Goal: Check status: Check status

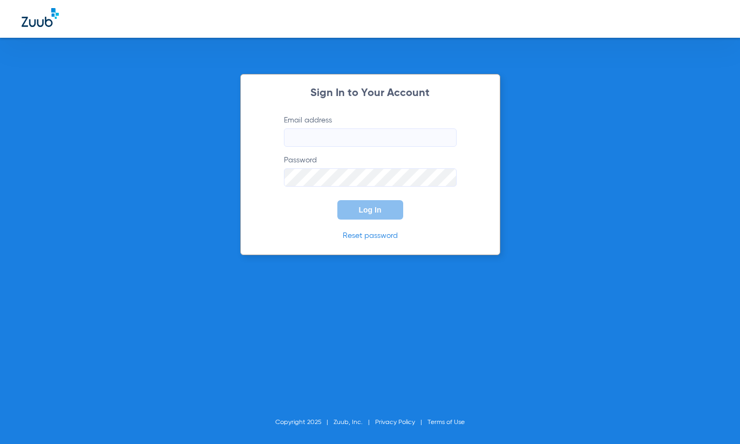
type input "[EMAIL_ADDRESS][DOMAIN_NAME]"
click at [396, 140] on input "[EMAIL_ADDRESS][DOMAIN_NAME]" at bounding box center [370, 137] width 173 height 18
drag, startPoint x: 306, startPoint y: 210, endPoint x: 314, endPoint y: 209, distance: 8.2
click at [308, 210] on form "Email address [EMAIL_ADDRESS][DOMAIN_NAME] Password Log In" at bounding box center [370, 167] width 205 height 105
click at [379, 207] on span "Log In" at bounding box center [370, 210] width 23 height 9
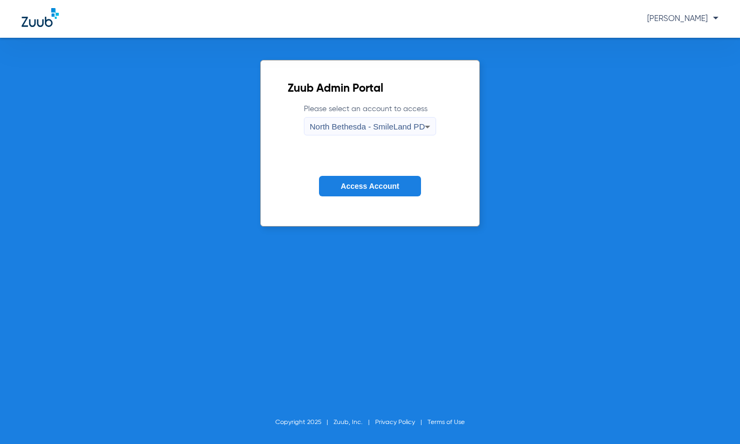
click at [365, 134] on div "North Bethesda - SmileLand PD" at bounding box center [367, 127] width 115 height 18
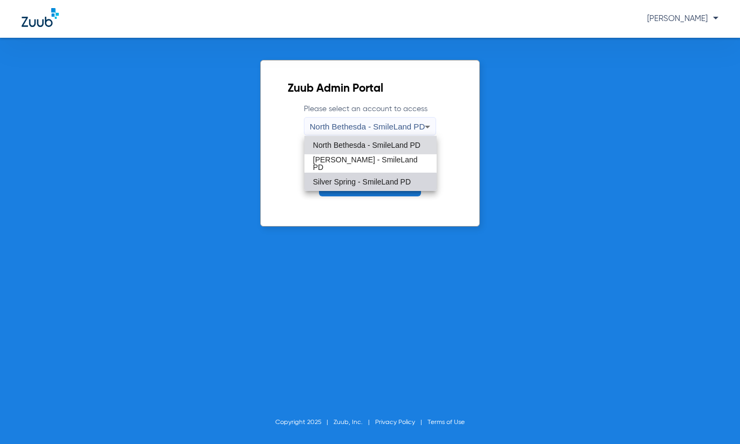
click at [360, 183] on span "Silver Spring - SmileLand PD" at bounding box center [362, 182] width 98 height 8
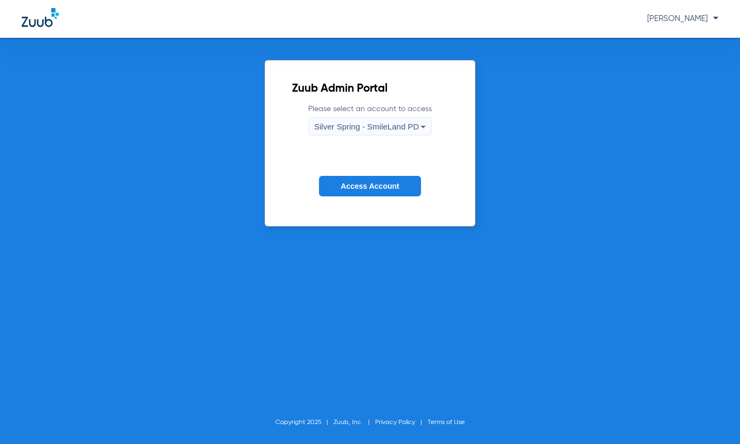
click at [360, 191] on button "Access Account" at bounding box center [369, 186] width 101 height 21
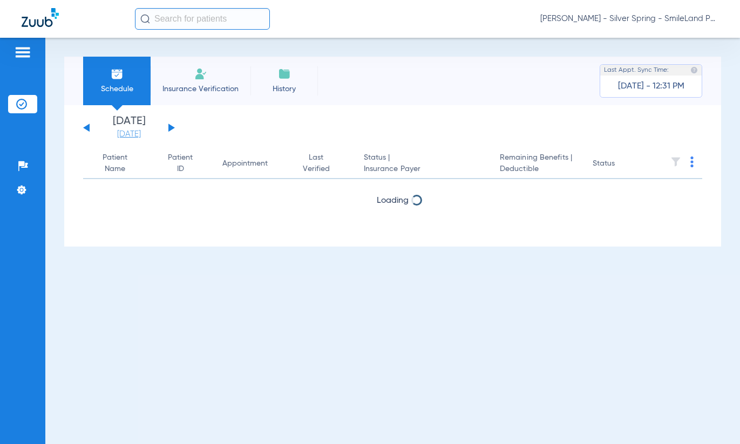
click at [141, 134] on link "[DATE]" at bounding box center [129, 134] width 65 height 11
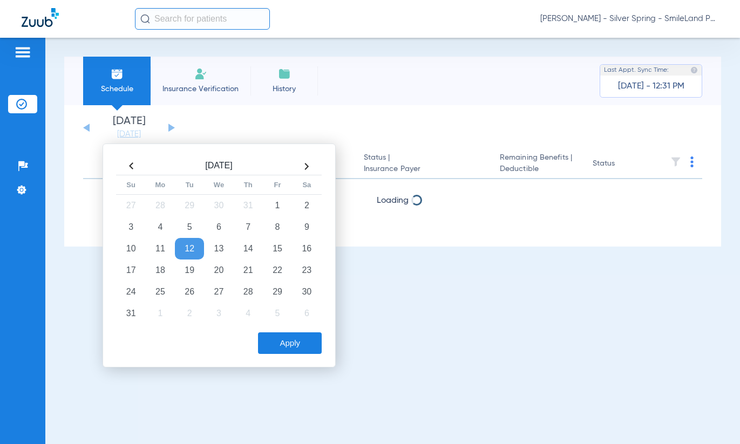
click at [196, 286] on td "26" at bounding box center [189, 292] width 29 height 22
click at [290, 364] on div "[DATE] Su Mo Tu We Th Fr Sa 27 28 29 30 31 1 2 3 4 5 6 7 8 9 10 11 12 13 14 15 …" at bounding box center [219, 256] width 233 height 224
click at [289, 349] on button "Apply" at bounding box center [290, 343] width 64 height 22
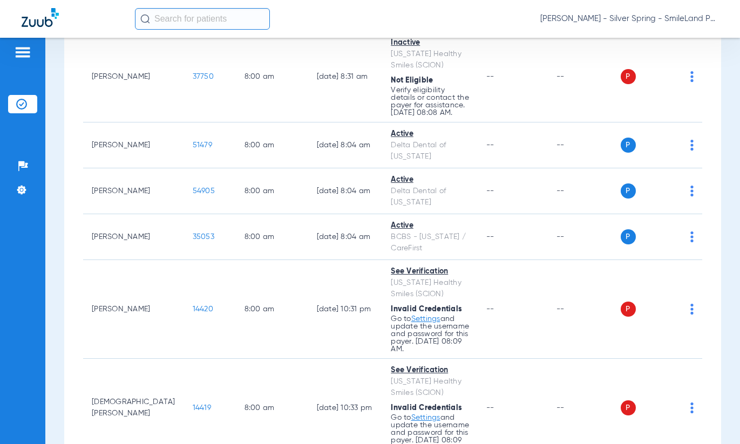
scroll to position [162, 0]
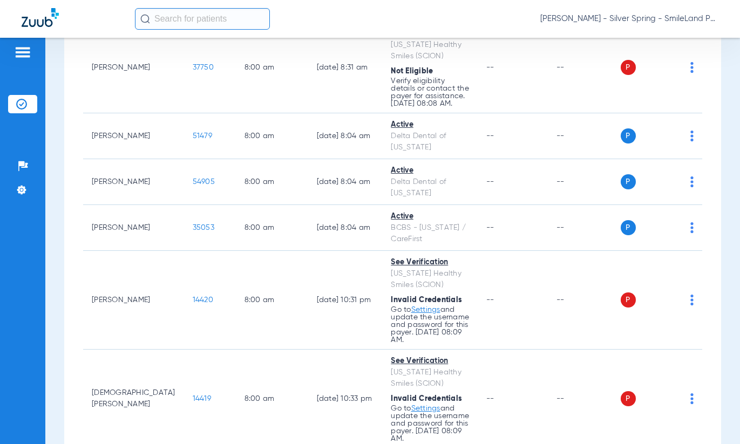
click at [713, 192] on div "Schedule Insurance Verification History Last Appt. Sync Time: [DATE] - 12:31 PM…" at bounding box center [392, 241] width 694 height 406
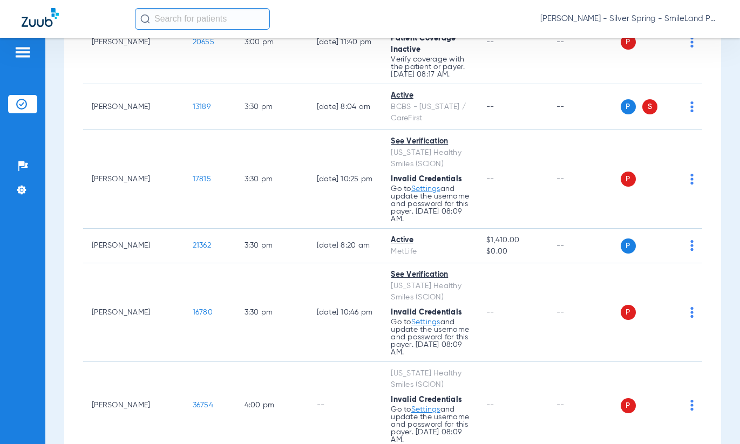
scroll to position [5172, 0]
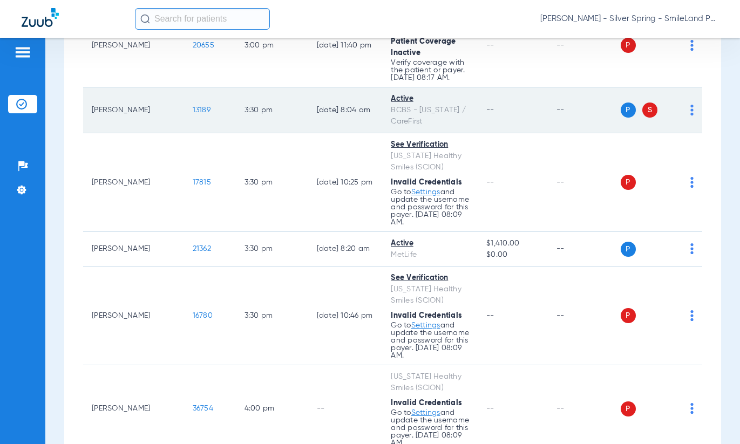
click at [193, 106] on span "13189" at bounding box center [202, 110] width 18 height 8
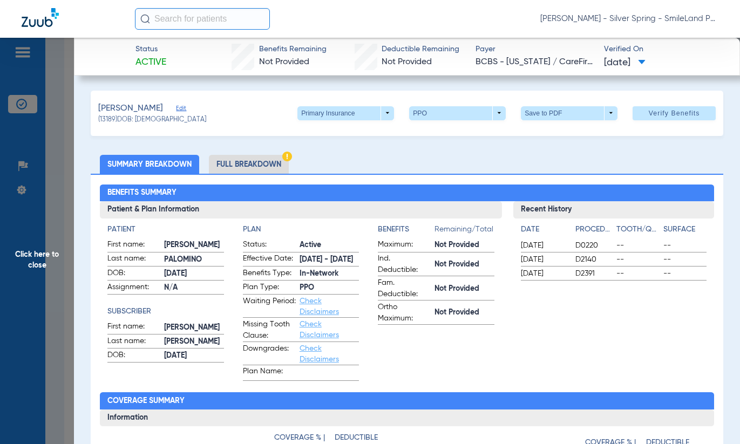
click at [70, 193] on span "Click here to close" at bounding box center [37, 260] width 74 height 444
click at [53, 197] on span "Click here to close" at bounding box center [37, 260] width 74 height 444
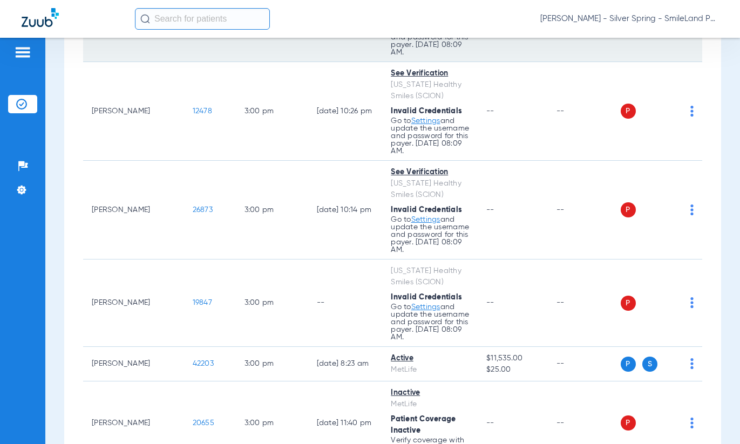
scroll to position [4848, 0]
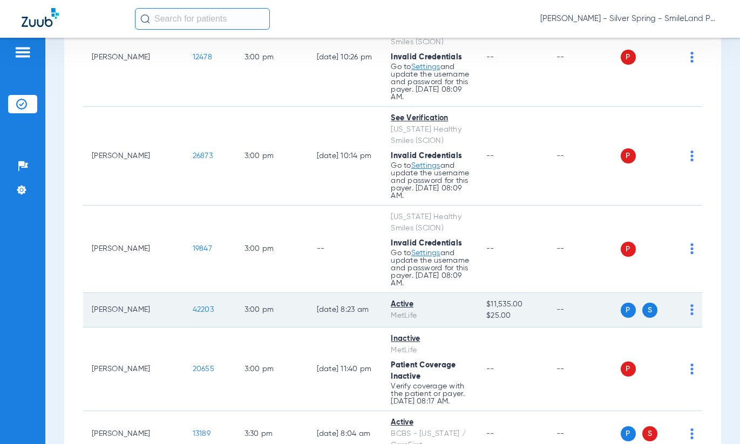
click at [187, 294] on td "42203" at bounding box center [210, 310] width 52 height 35
click at [193, 306] on span "42203" at bounding box center [203, 310] width 21 height 8
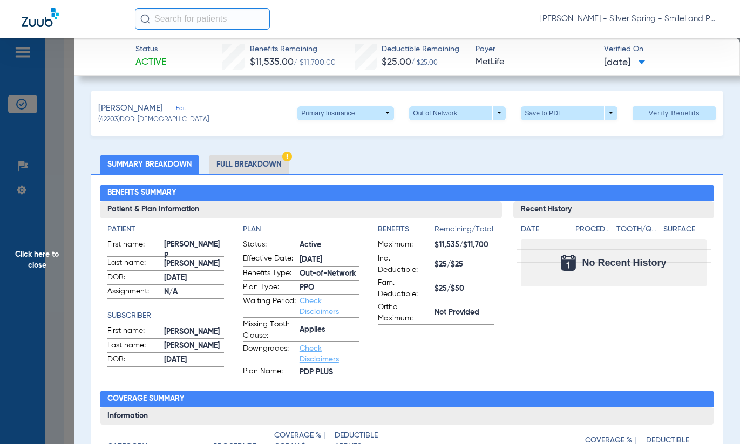
click at [316, 105] on div "[PERSON_NAME] Edit (42203) DOB: [DEMOGRAPHIC_DATA] Primary Insurance arrow_drop…" at bounding box center [407, 113] width 632 height 45
click at [318, 109] on span at bounding box center [345, 113] width 97 height 14
drag, startPoint x: 325, startPoint y: 119, endPoint x: 325, endPoint y: 149, distance: 30.8
click at [325, 118] on div at bounding box center [370, 222] width 740 height 444
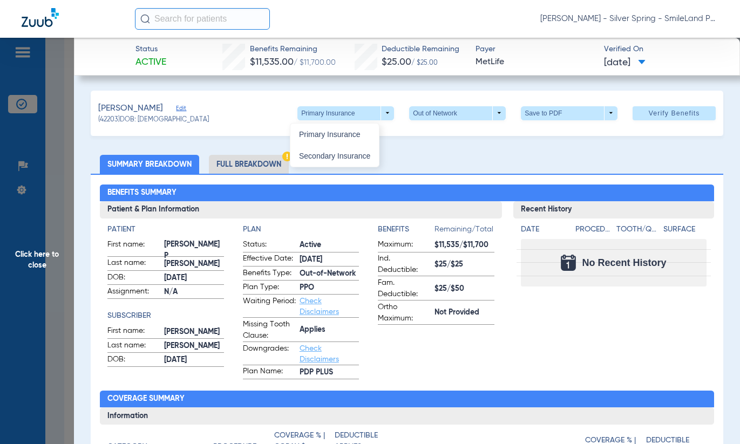
click at [310, 115] on span at bounding box center [345, 113] width 97 height 14
click at [324, 149] on button "Secondary Insurance" at bounding box center [334, 156] width 88 height 22
click at [312, 121] on div "[PERSON_NAME] Edit (42203) DOB: [DEMOGRAPHIC_DATA] Secondary Insurance arrow_dr…" at bounding box center [407, 113] width 632 height 45
click at [311, 113] on span at bounding box center [345, 113] width 97 height 14
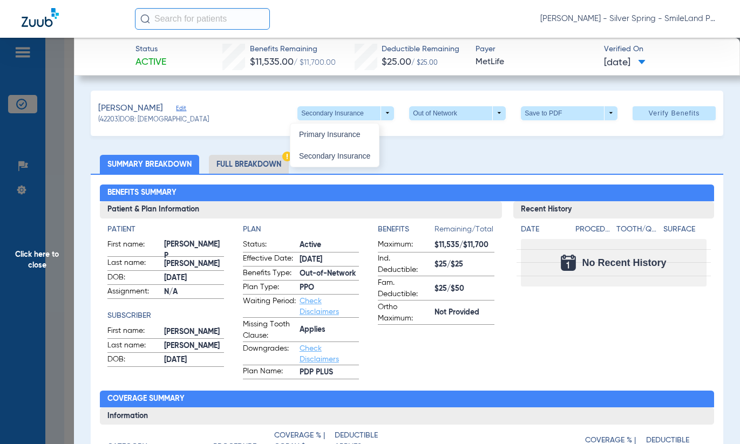
click at [319, 132] on span "Primary Insurance" at bounding box center [334, 135] width 71 height 8
click at [709, 343] on div "Benefits Summary Patient & Plan Information Patient First name: [PERSON_NAME] P…" at bounding box center [407, 386] width 632 height 425
